Goal: Information Seeking & Learning: Learn about a topic

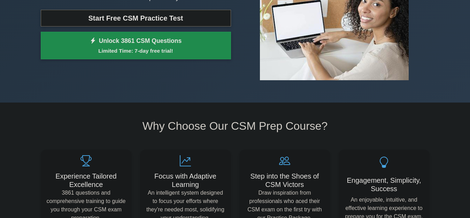
scroll to position [104, 0]
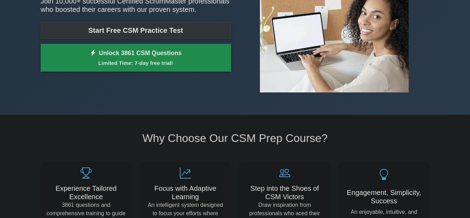
click at [199, 30] on link "Start Free CSM Practice Test" at bounding box center [136, 30] width 190 height 17
